Goal: Check status

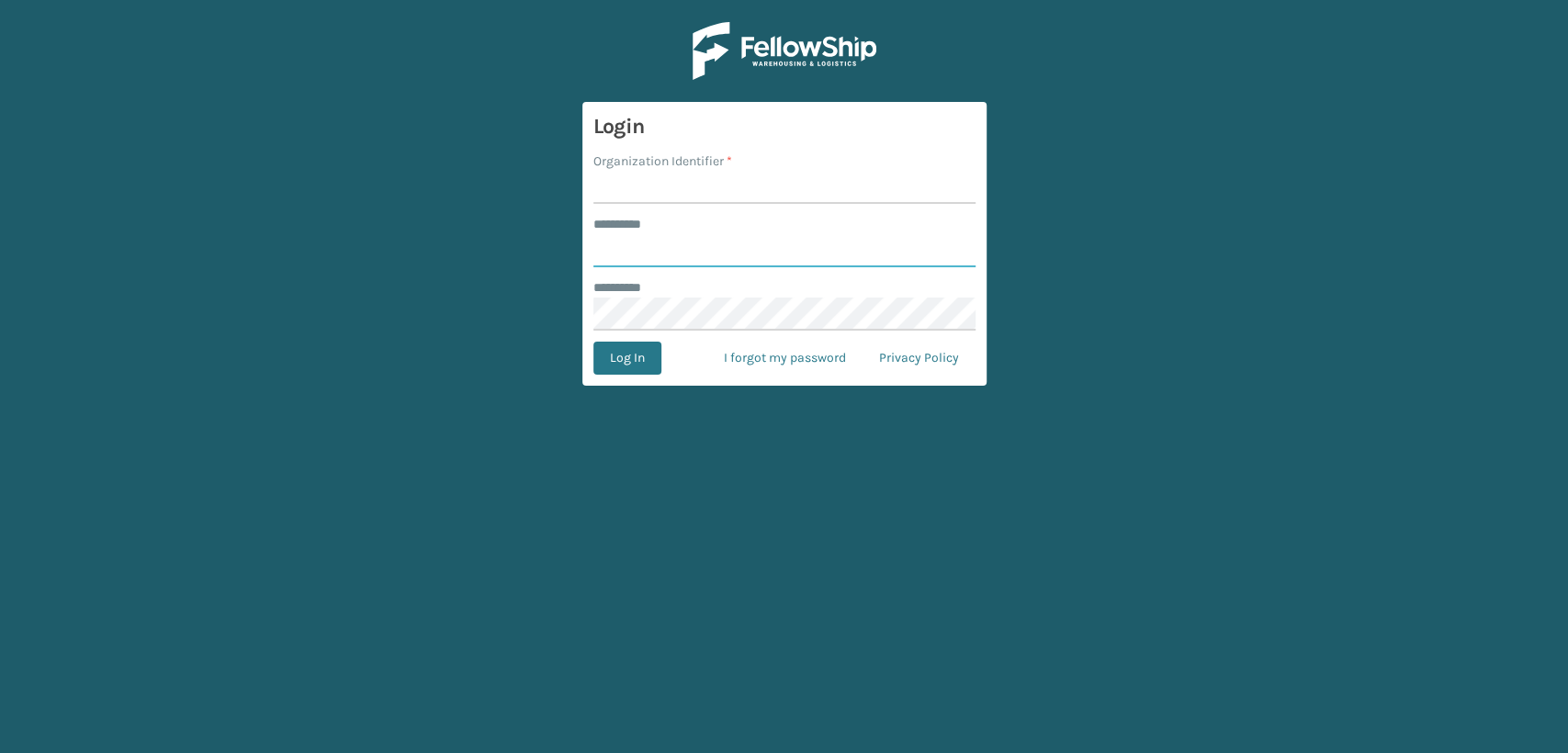
type input "*****"
click at [683, 197] on input "Organization Identifier *" at bounding box center [784, 188] width 382 height 33
type input "Lifestyle"
click at [633, 350] on button "Log In" at bounding box center [627, 358] width 68 height 33
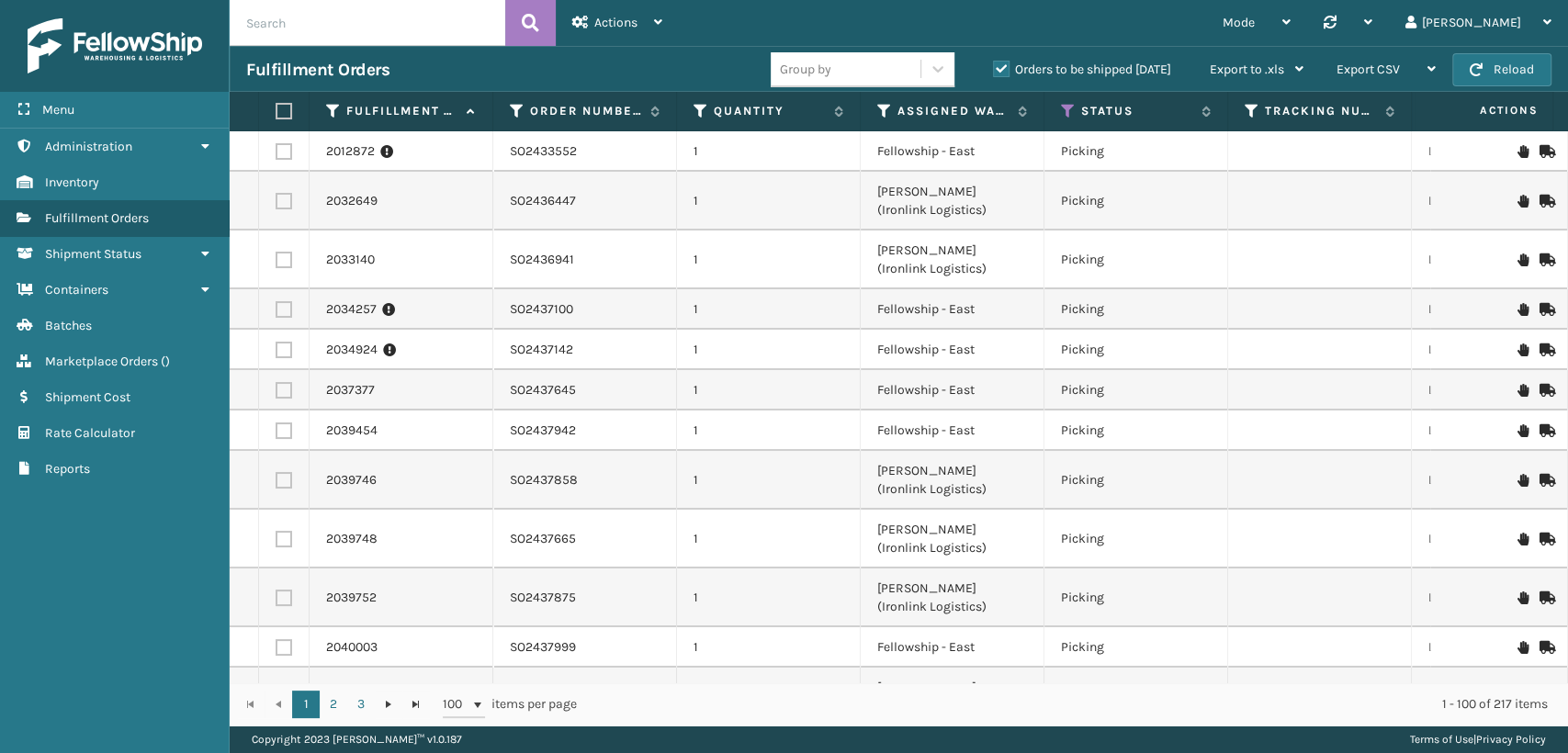
click at [436, 30] on input "text" at bounding box center [367, 22] width 275 height 46
paste input "SO2437665"
type input "SO2437665"
